Goal: Task Accomplishment & Management: Manage account settings

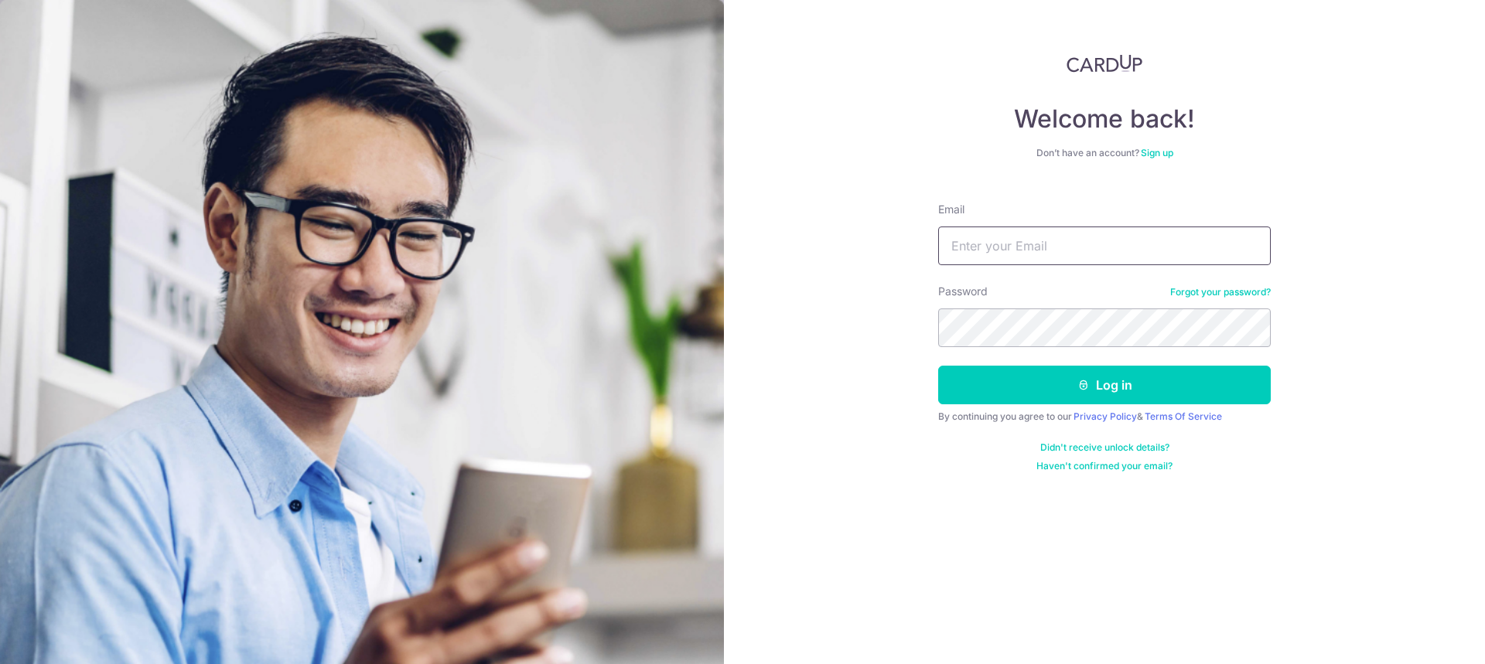
click at [998, 255] on input "Email" at bounding box center [1104, 246] width 333 height 39
type input "[DOMAIN_NAME][EMAIL_ADDRESS][DOMAIN_NAME]"
click at [938, 366] on button "Log in" at bounding box center [1104, 385] width 333 height 39
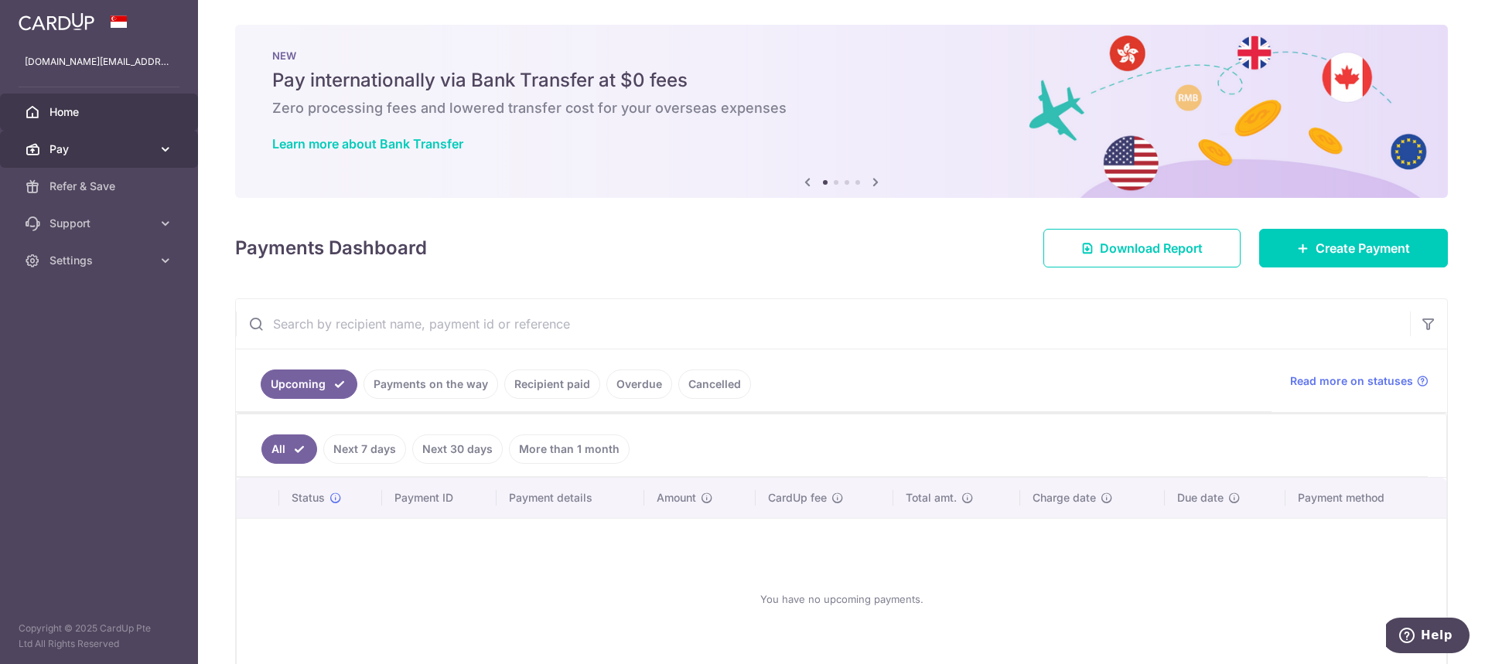
click at [158, 135] on link "Pay" at bounding box center [99, 149] width 198 height 37
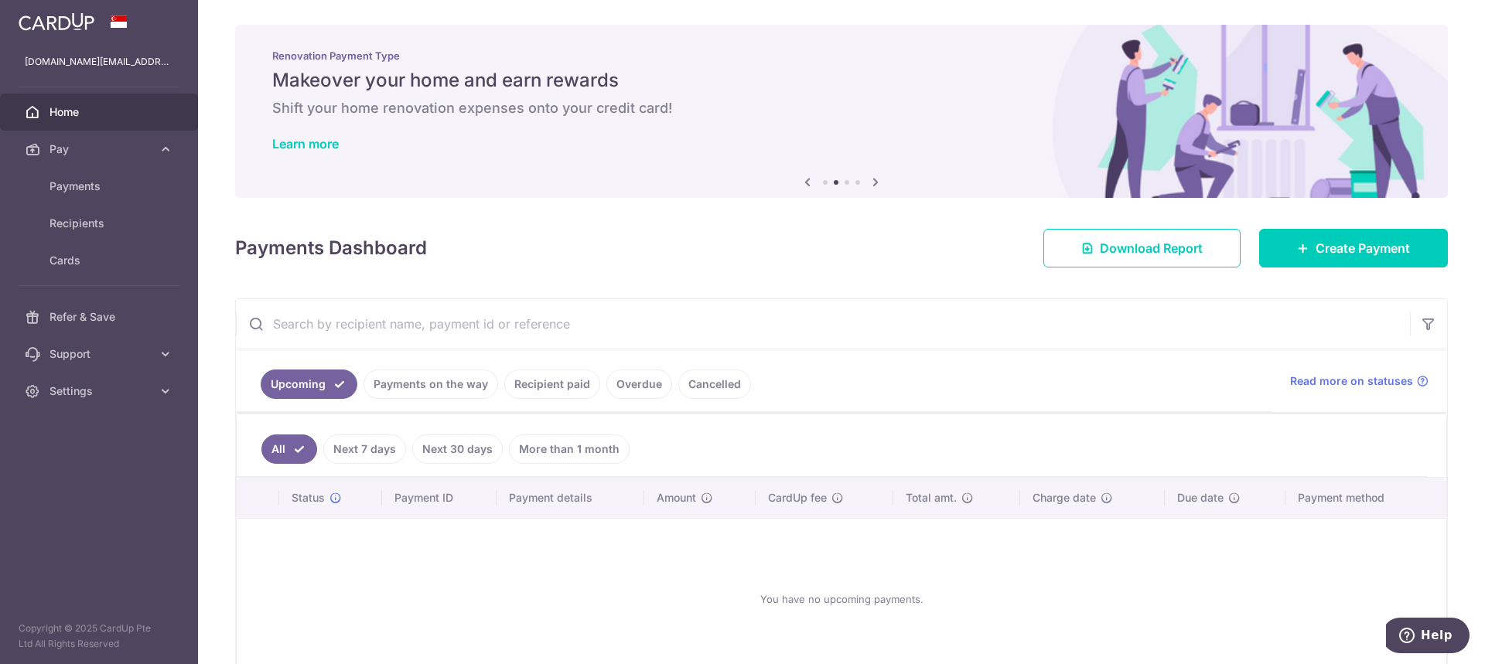
click at [870, 182] on icon at bounding box center [875, 181] width 19 height 19
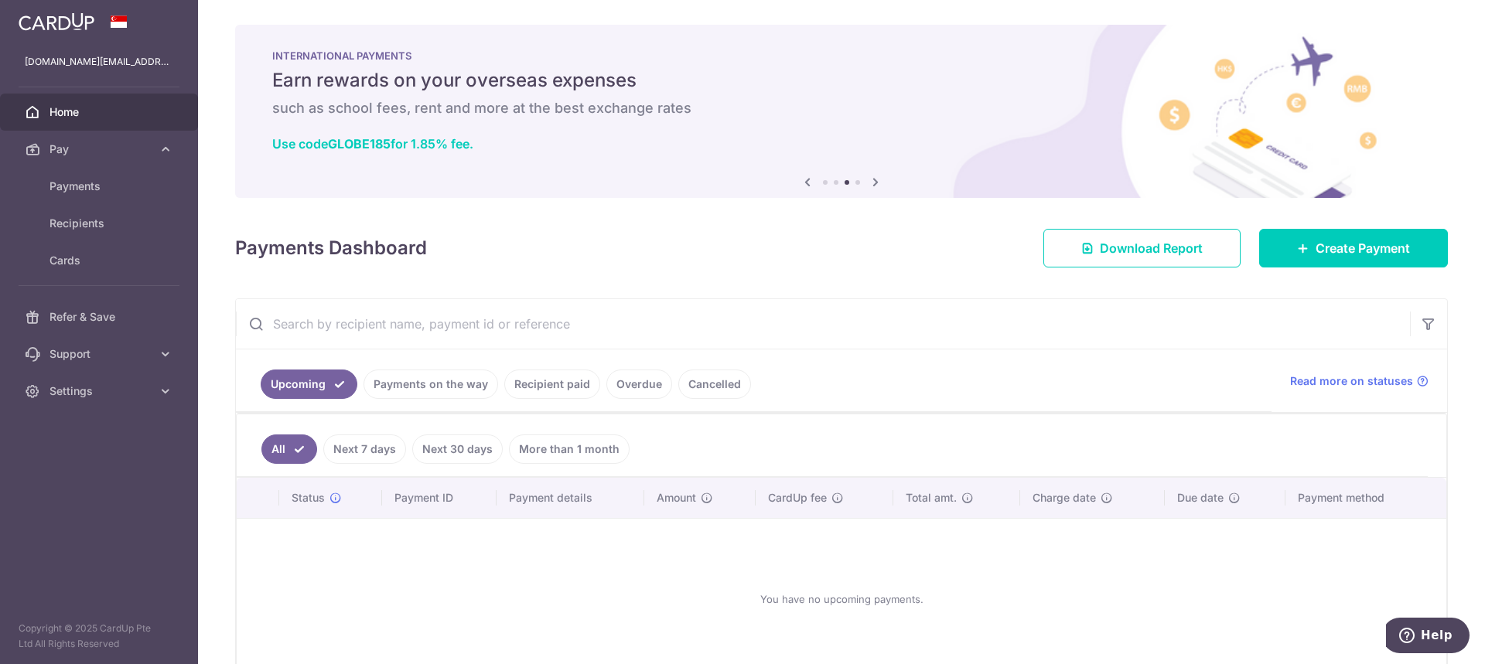
click at [870, 182] on icon at bounding box center [875, 181] width 19 height 19
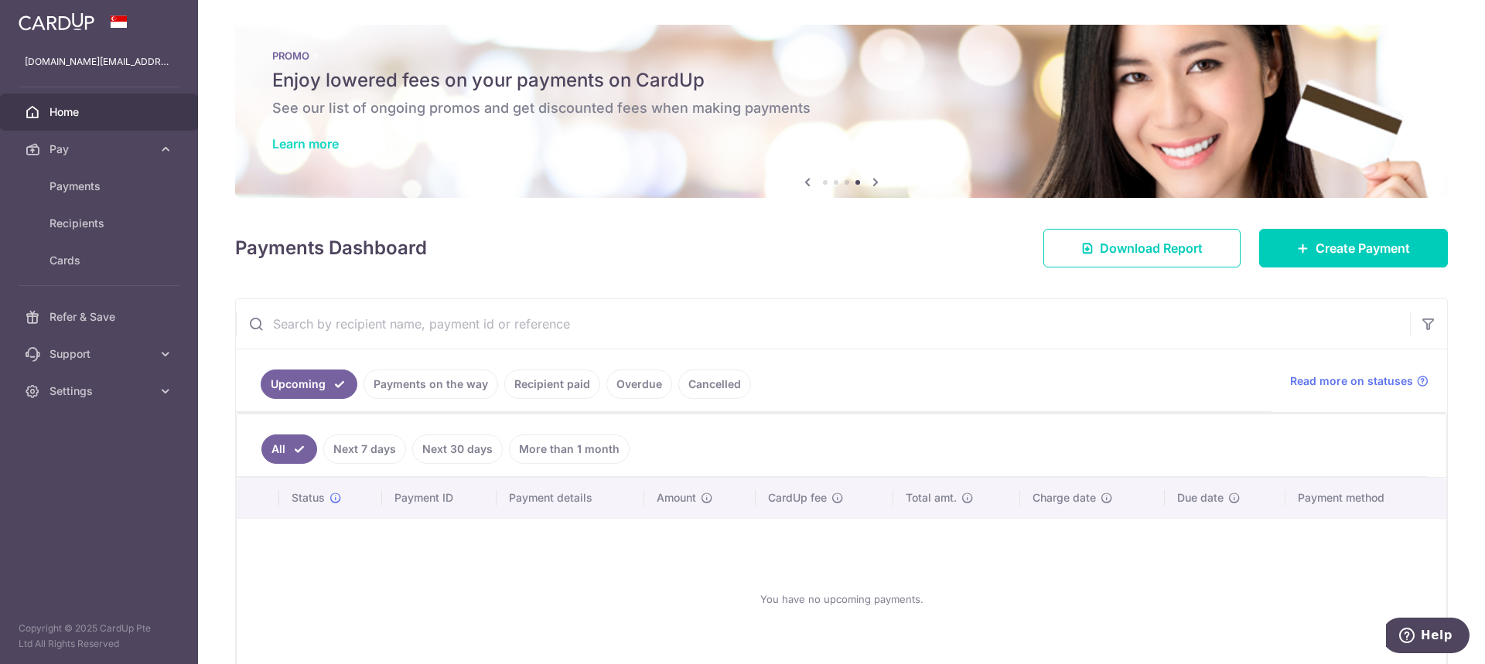
click at [314, 138] on link "Learn more" at bounding box center [305, 143] width 67 height 15
